Goal: Task Accomplishment & Management: Complete application form

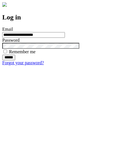
type input "**********"
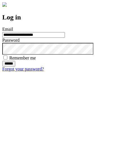
click at [15, 66] on input "******" at bounding box center [8, 64] width 13 height 6
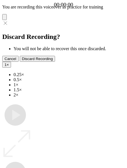
type input "**********"
